Goal: Check status: Check status

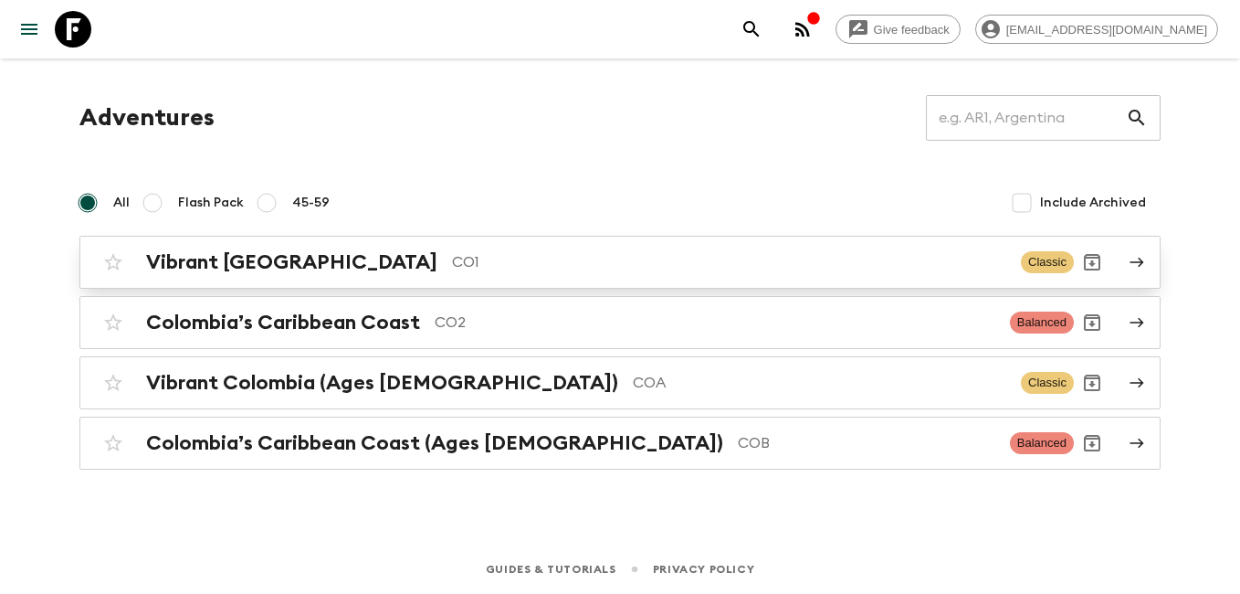
click at [198, 268] on h2 "Vibrant [GEOGRAPHIC_DATA]" at bounding box center [291, 262] width 291 height 24
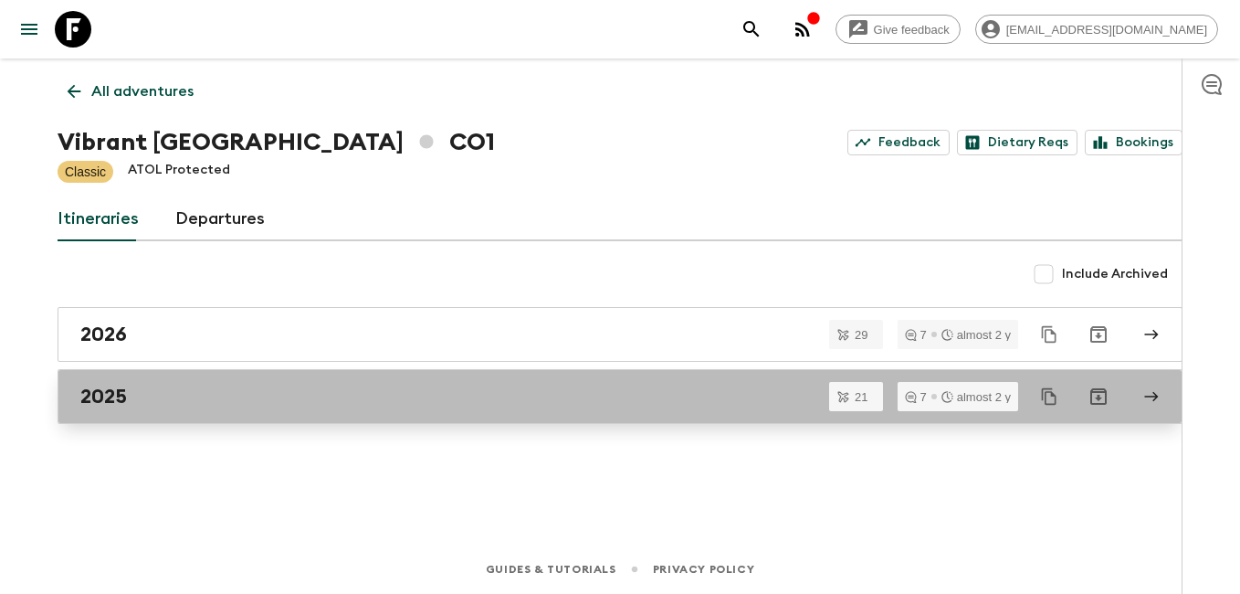
click at [131, 394] on div "2025" at bounding box center [602, 396] width 1045 height 24
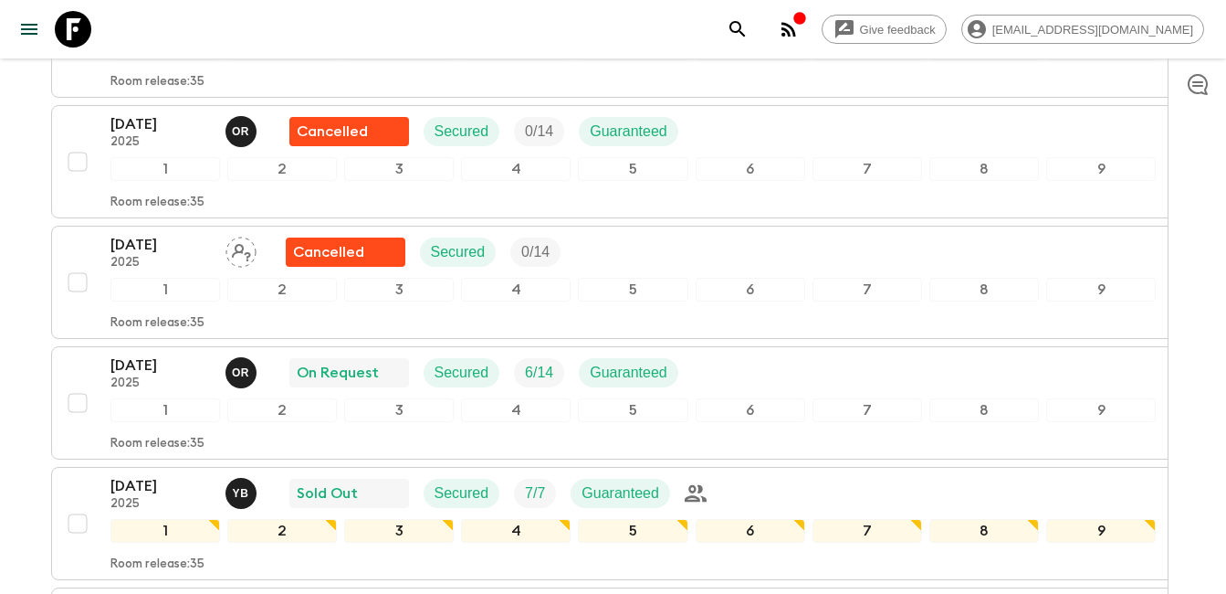
scroll to position [1096, 0]
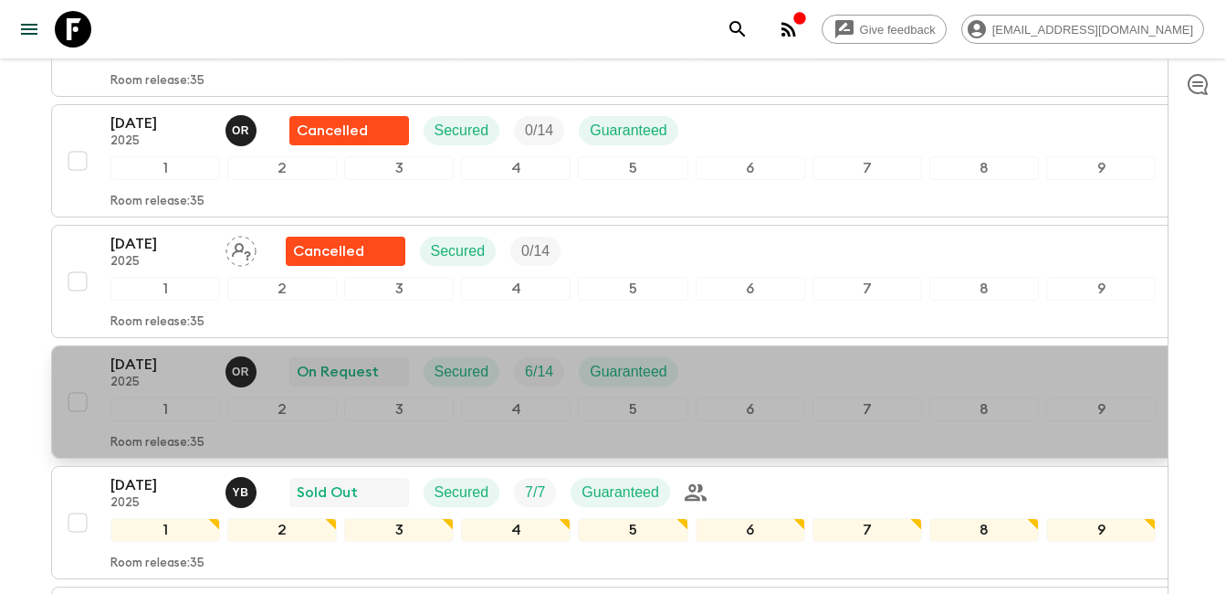
click at [167, 355] on p "[DATE]" at bounding box center [160, 364] width 100 height 22
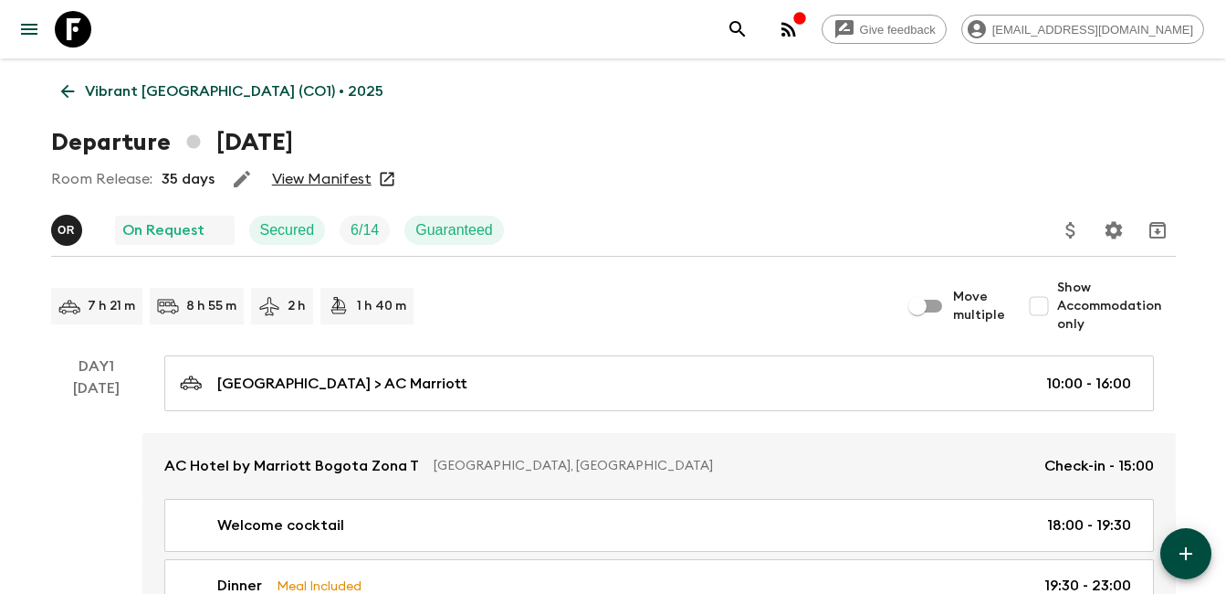
click at [332, 178] on link "View Manifest" at bounding box center [322, 179] width 100 height 18
